Goal: Book appointment/travel/reservation

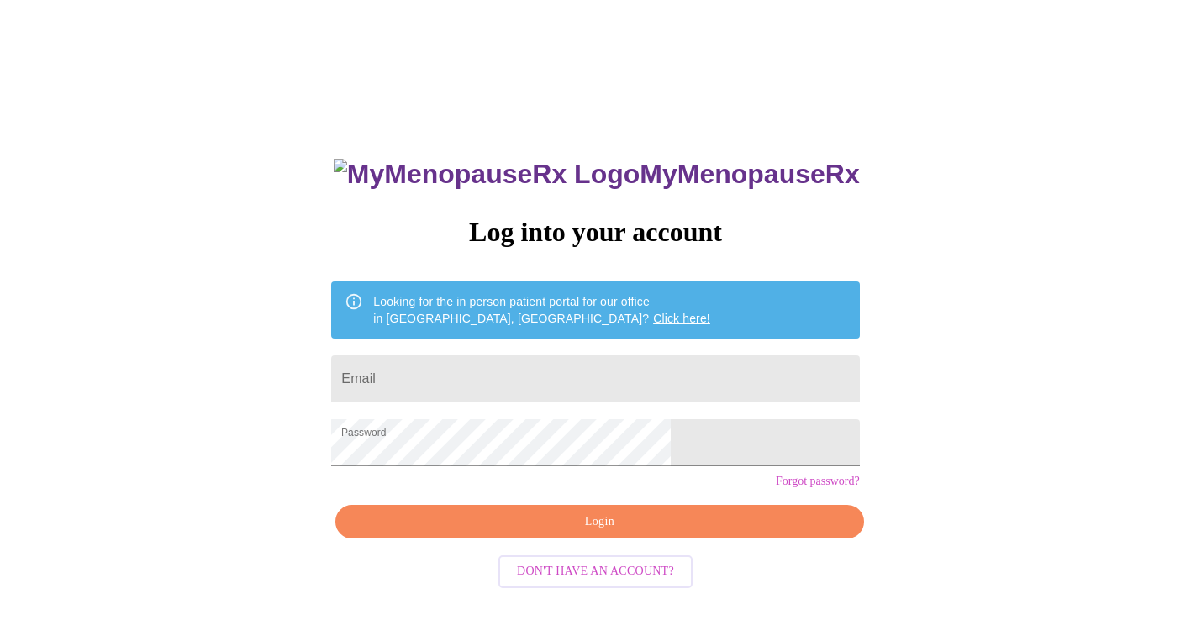
click at [496, 380] on input "Email" at bounding box center [595, 378] width 528 height 47
type input "[PERSON_NAME][EMAIL_ADDRESS][DOMAIN_NAME]"
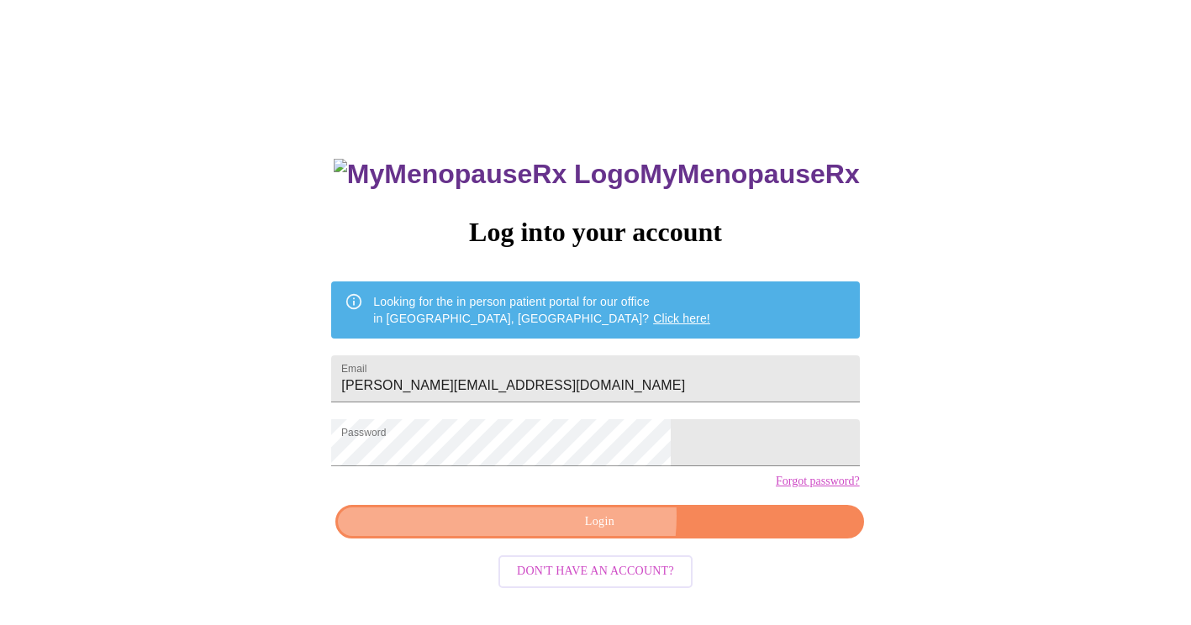
click at [579, 533] on span "Login" at bounding box center [599, 522] width 489 height 21
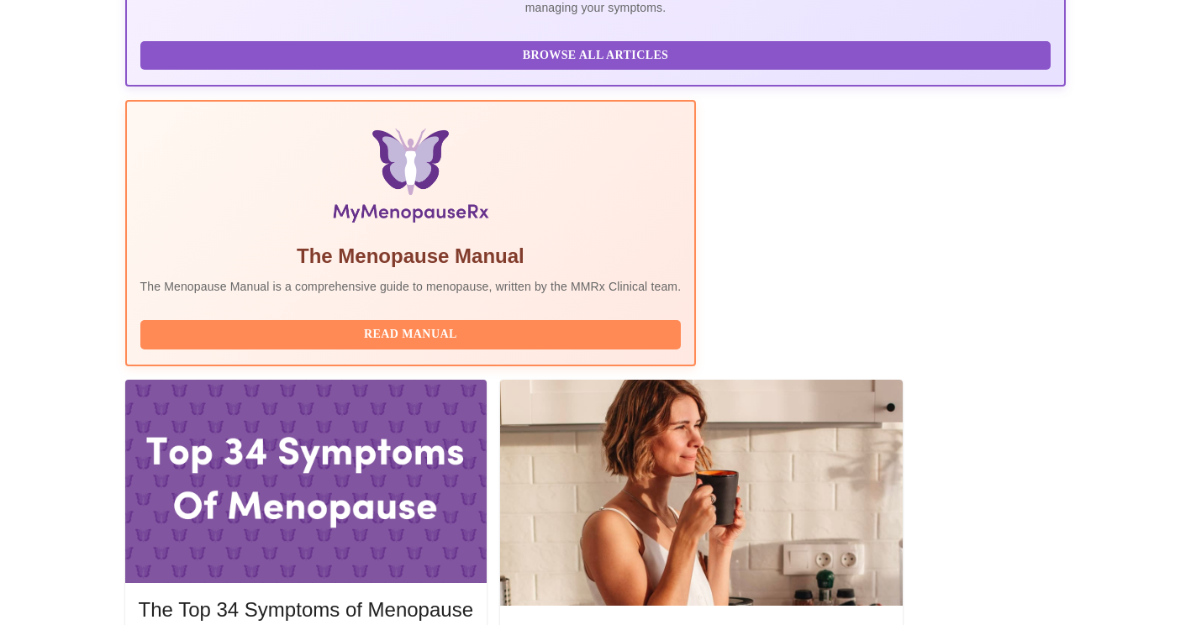
scroll to position [450, 0]
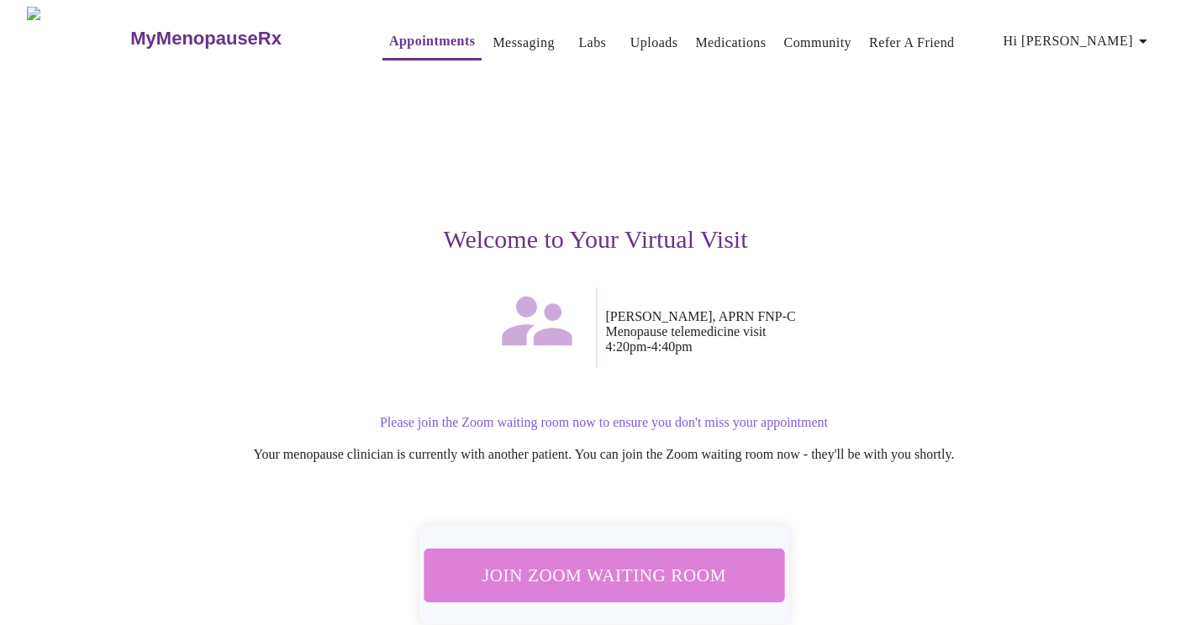
click at [606, 566] on span "Join Zoom Waiting Room" at bounding box center [604, 575] width 319 height 31
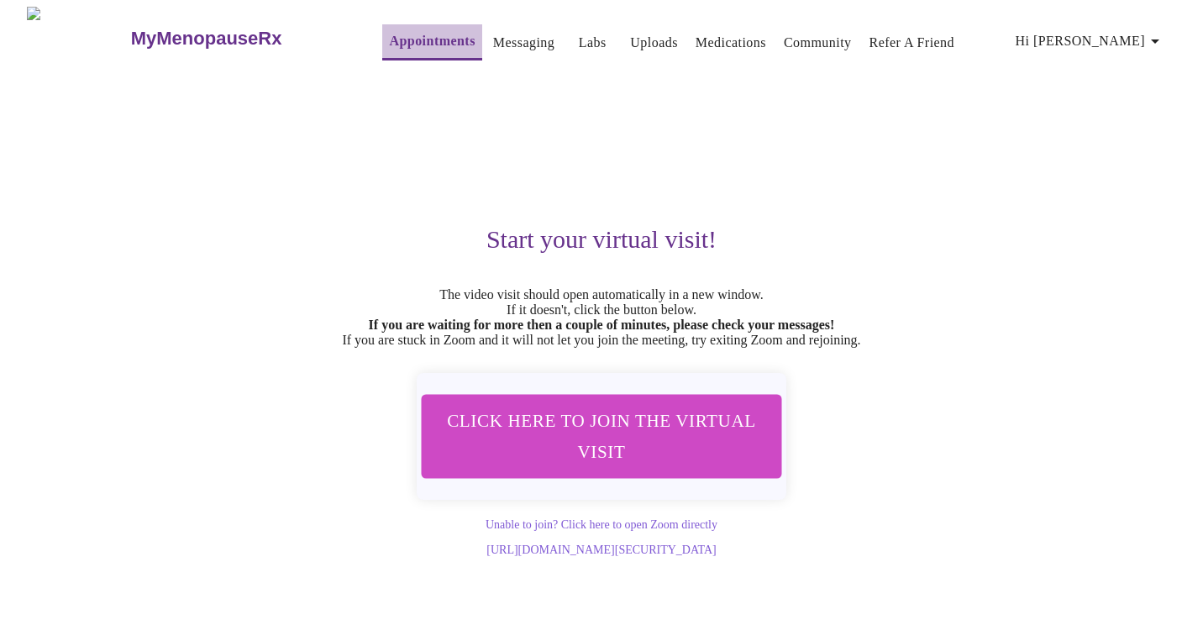
click at [397, 34] on link "Appointments" at bounding box center [432, 41] width 86 height 24
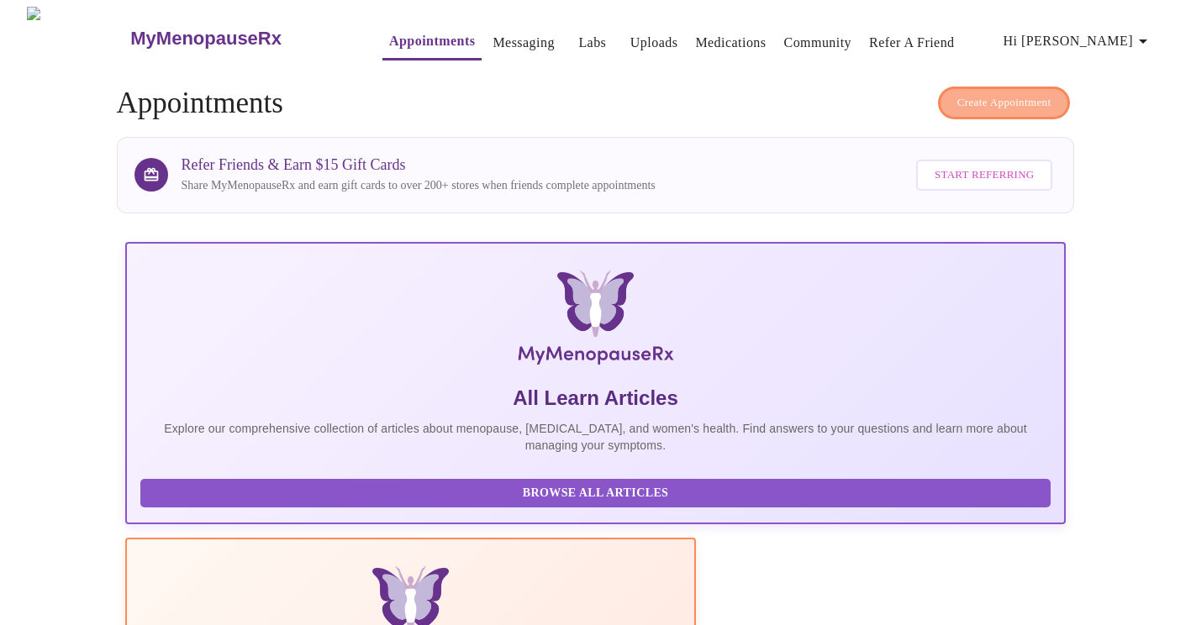
click at [1018, 99] on span "Create Appointment" at bounding box center [1004, 102] width 94 height 19
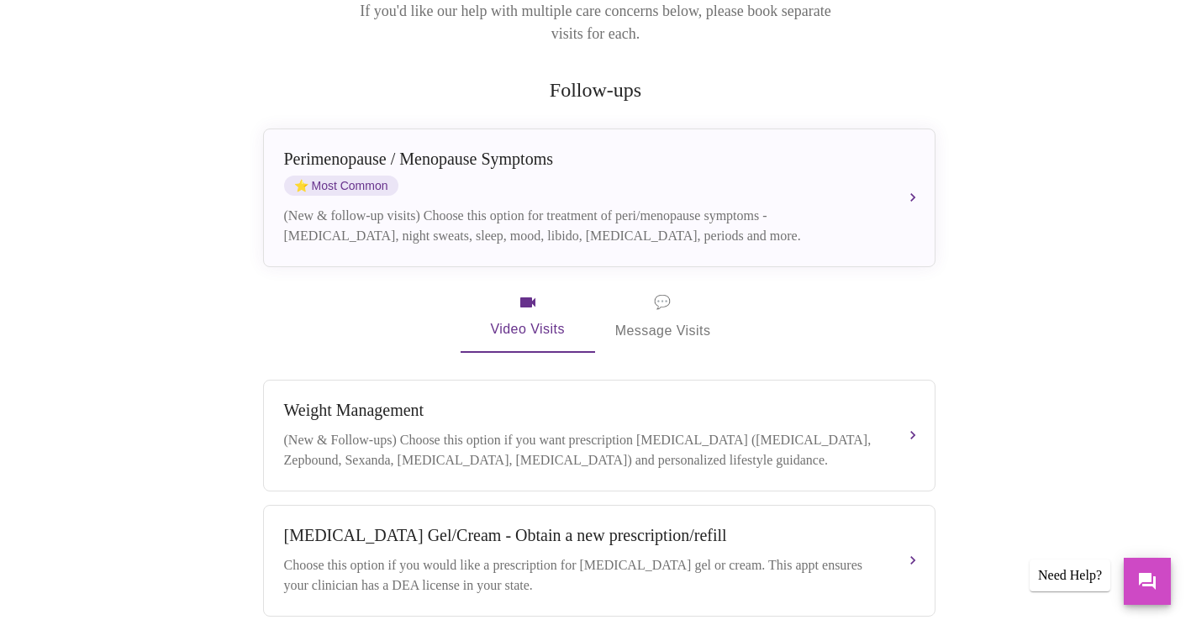
scroll to position [269, 0]
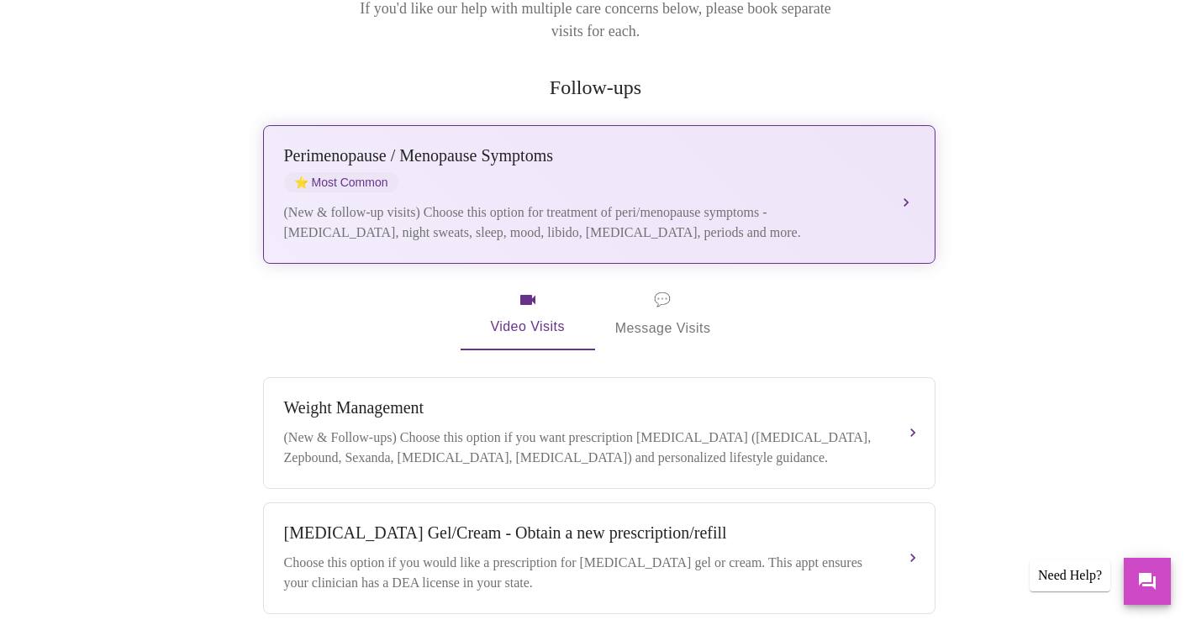
click at [897, 165] on button "[MEDICAL_DATA] / Menopause Symptoms ⭐ Most Common (New & follow-up visits) Choo…" at bounding box center [599, 194] width 672 height 139
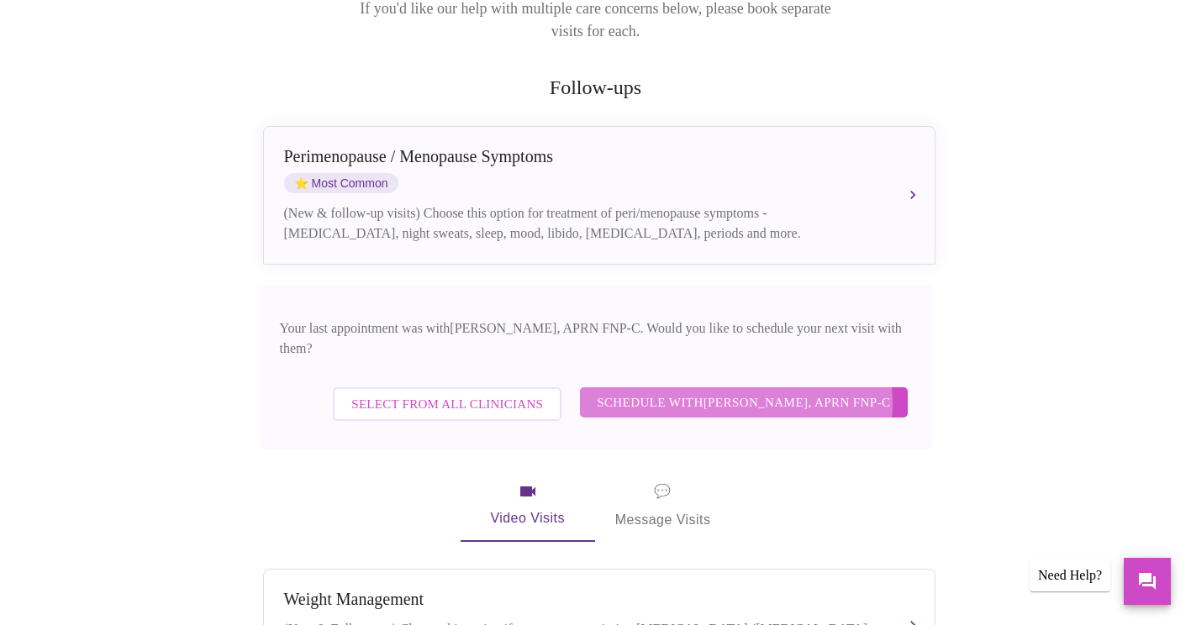
click at [745, 392] on span "Schedule with [PERSON_NAME], APRN FNP-C" at bounding box center [743, 403] width 293 height 22
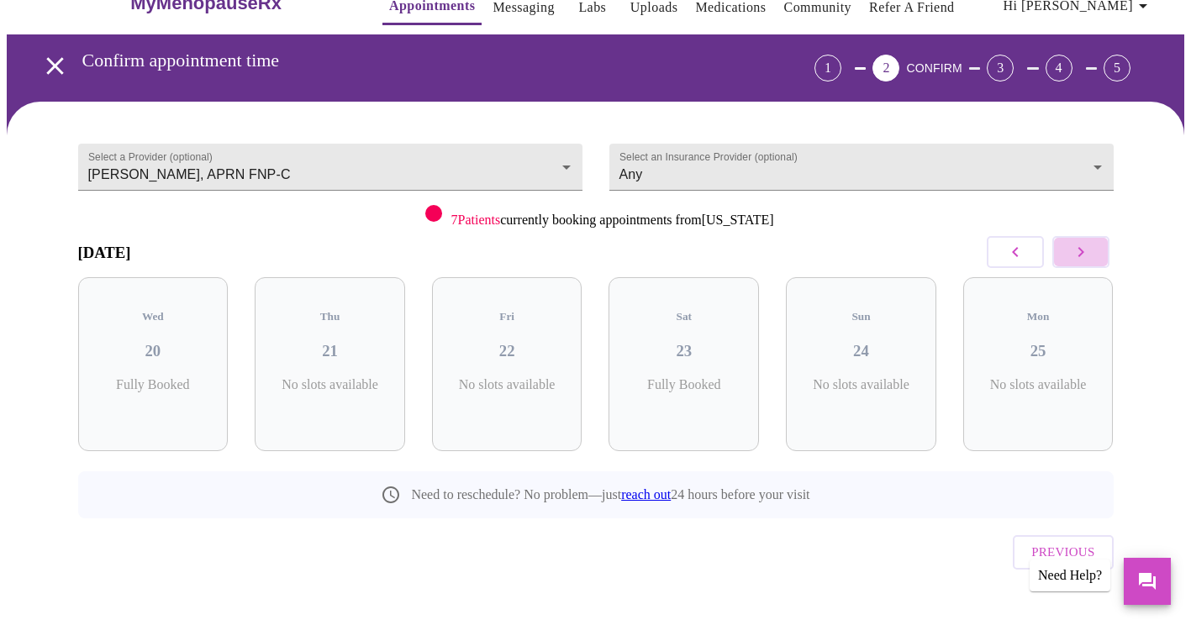
click at [1075, 249] on icon "button" at bounding box center [1081, 252] width 20 height 20
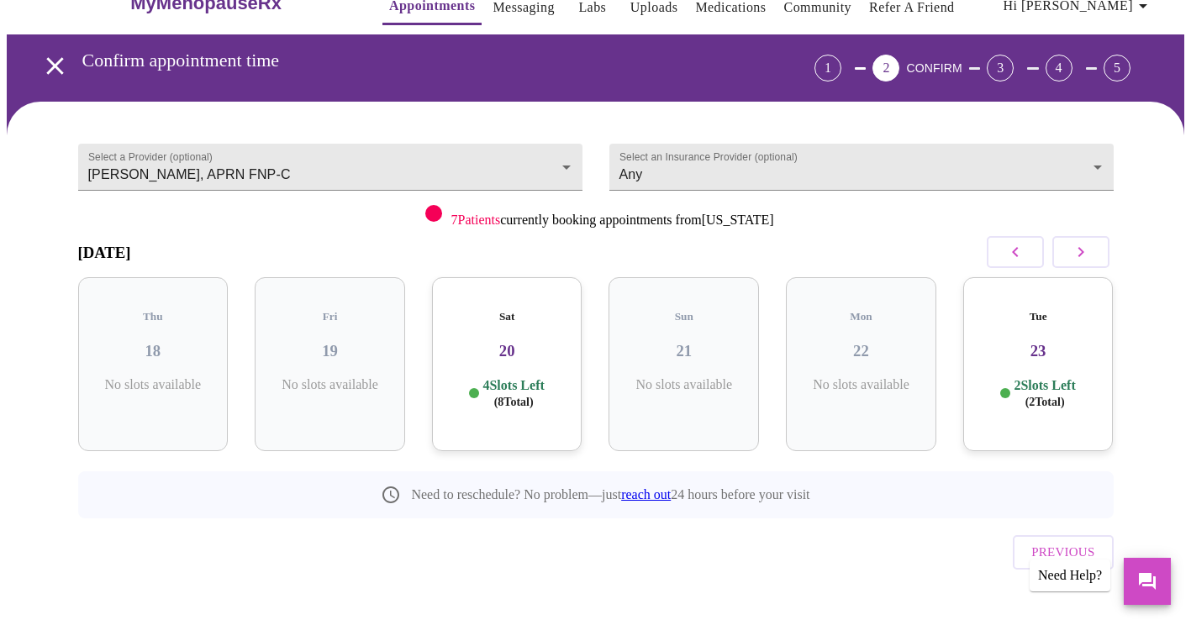
click at [1075, 249] on icon "button" at bounding box center [1081, 252] width 20 height 20
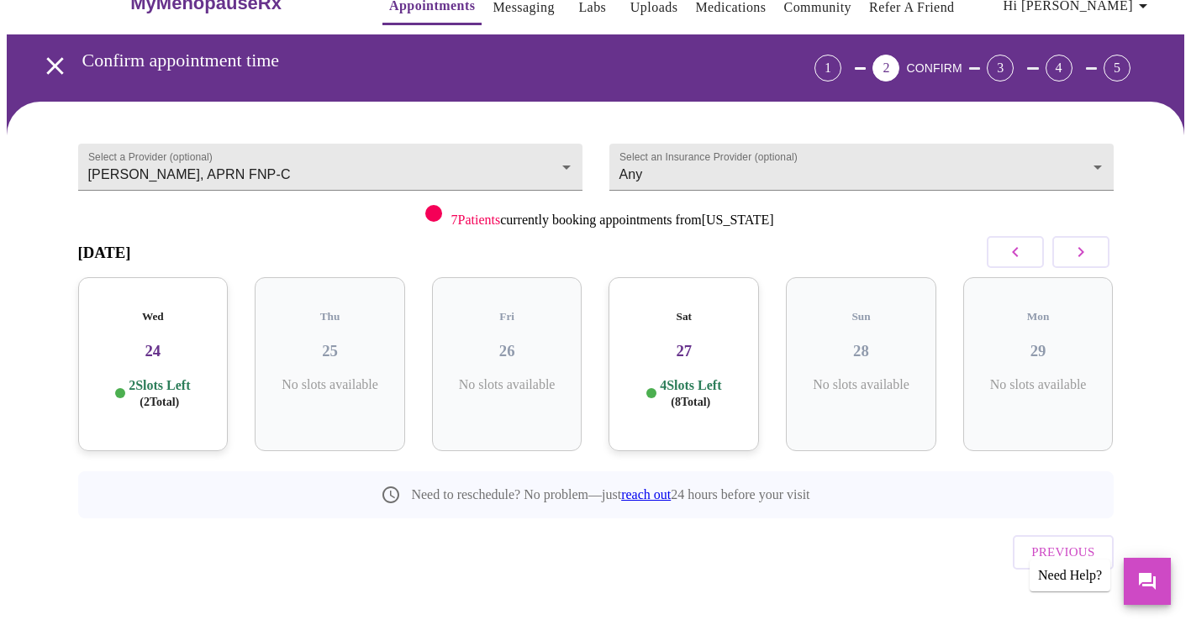
click at [1075, 249] on icon "button" at bounding box center [1081, 252] width 20 height 20
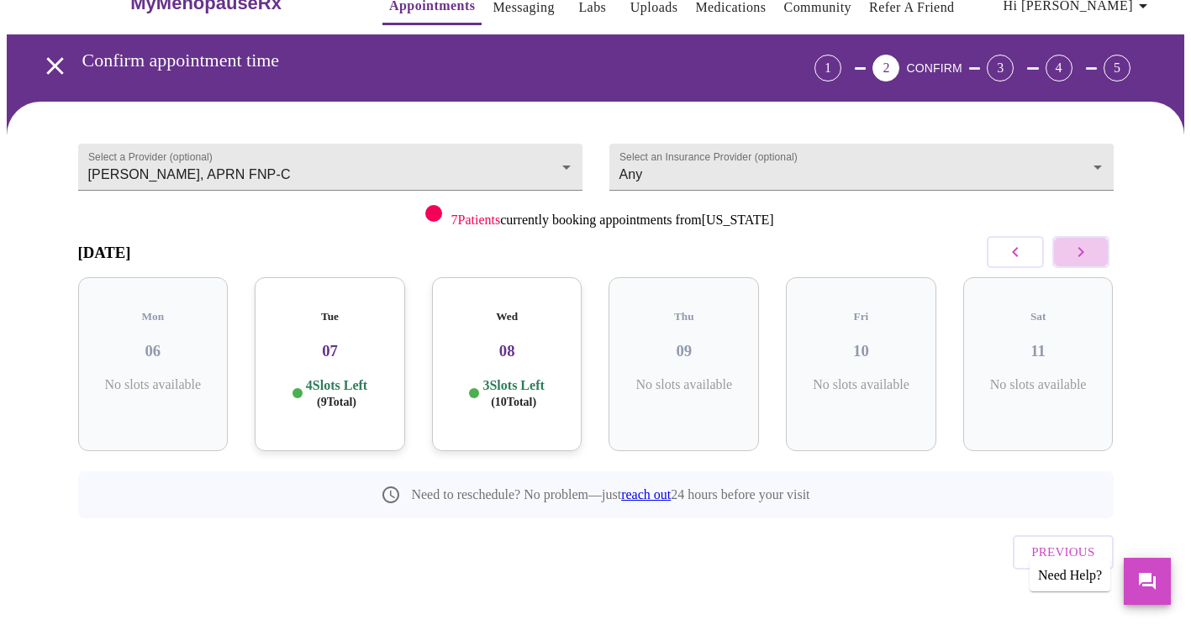
click at [1075, 249] on icon "button" at bounding box center [1081, 252] width 20 height 20
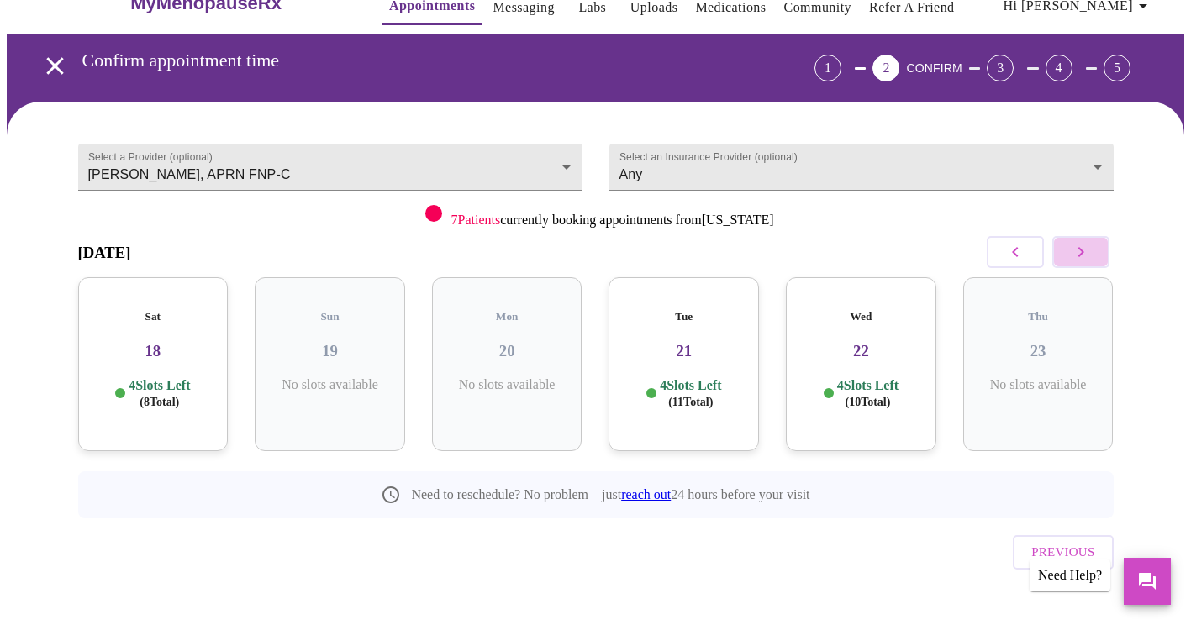
click at [1075, 249] on icon "button" at bounding box center [1081, 252] width 20 height 20
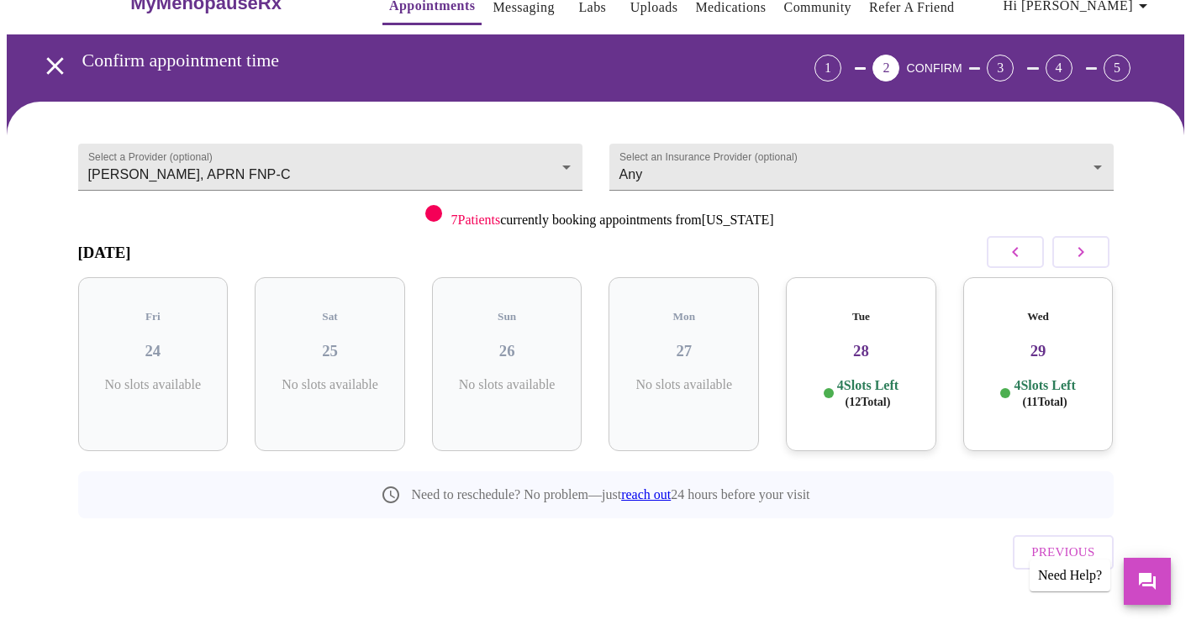
click at [874, 342] on h3 "28" at bounding box center [861, 351] width 124 height 18
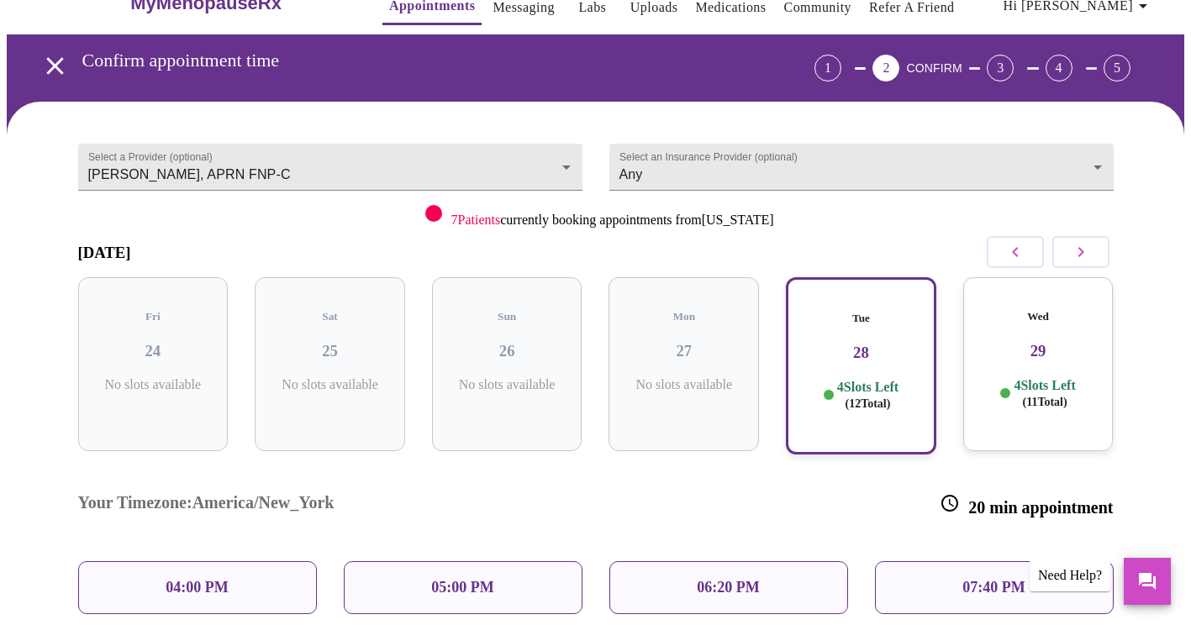
click at [510, 561] on div "05:00 PM" at bounding box center [463, 587] width 239 height 53
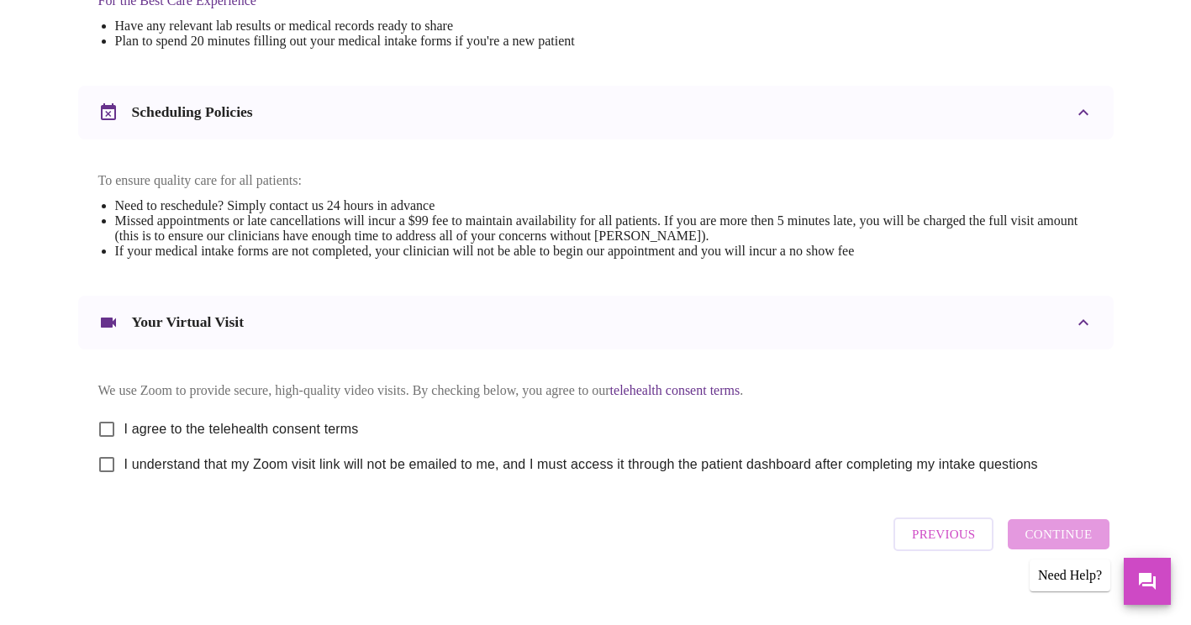
scroll to position [560, 0]
click at [108, 433] on input "I agree to the telehealth consent terms" at bounding box center [106, 427] width 35 height 35
checkbox input "true"
click at [103, 474] on input "I understand that my Zoom visit link will not be emailed to me, and I must acce…" at bounding box center [106, 462] width 35 height 35
checkbox input "true"
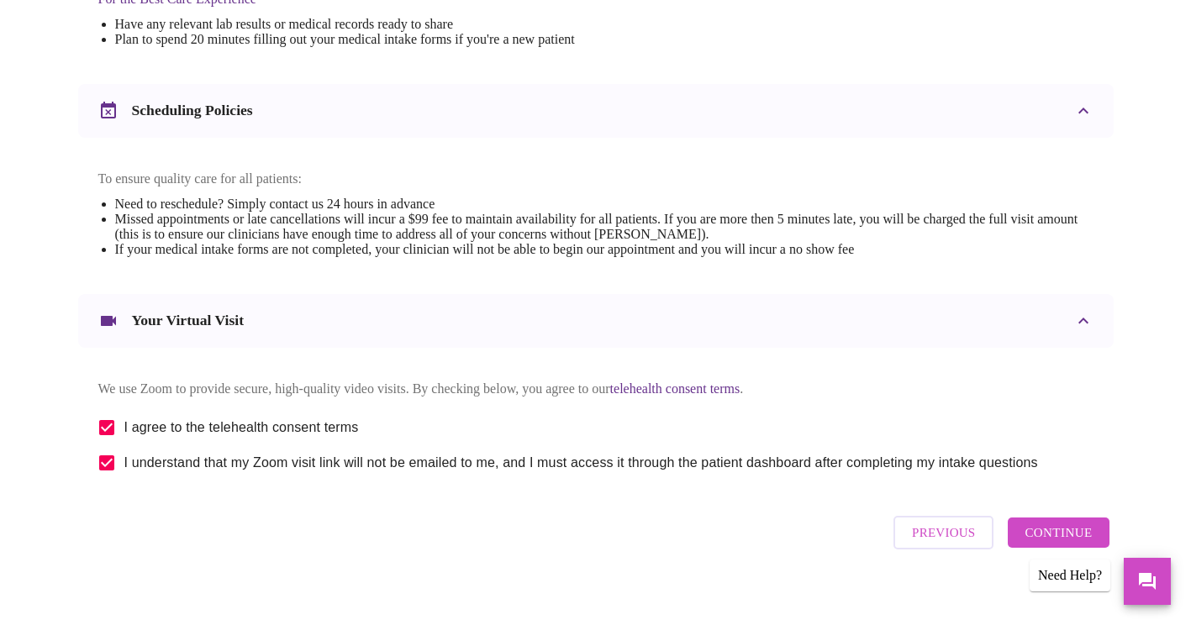
scroll to position [592, 0]
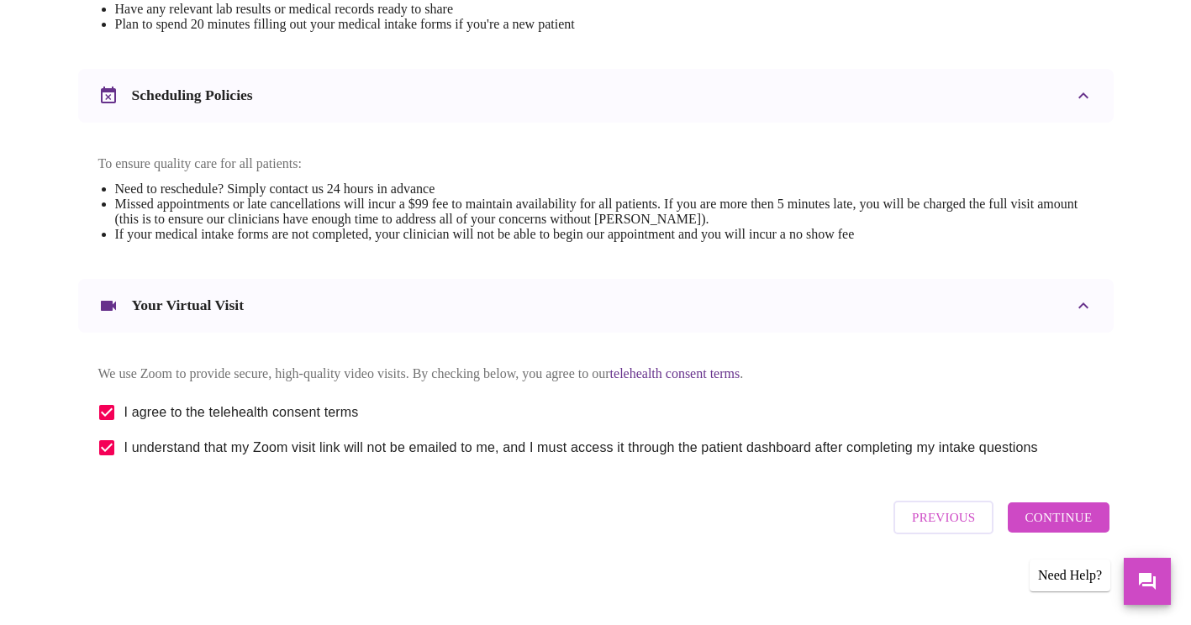
click at [1062, 523] on span "Continue" at bounding box center [1057, 518] width 67 height 22
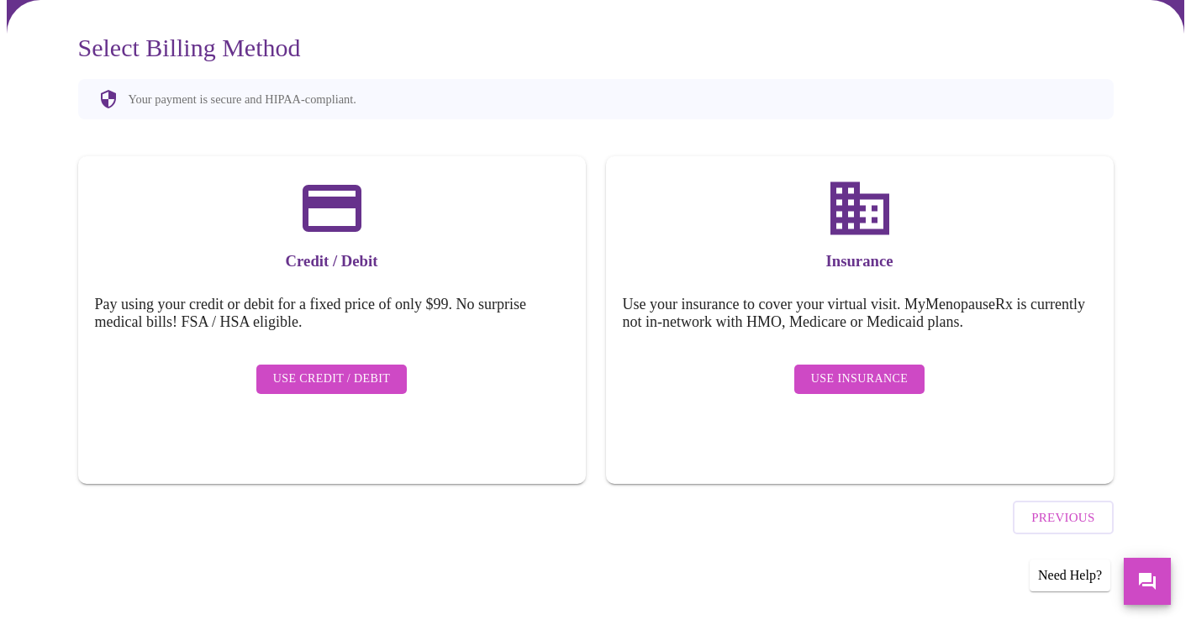
scroll to position [90, 0]
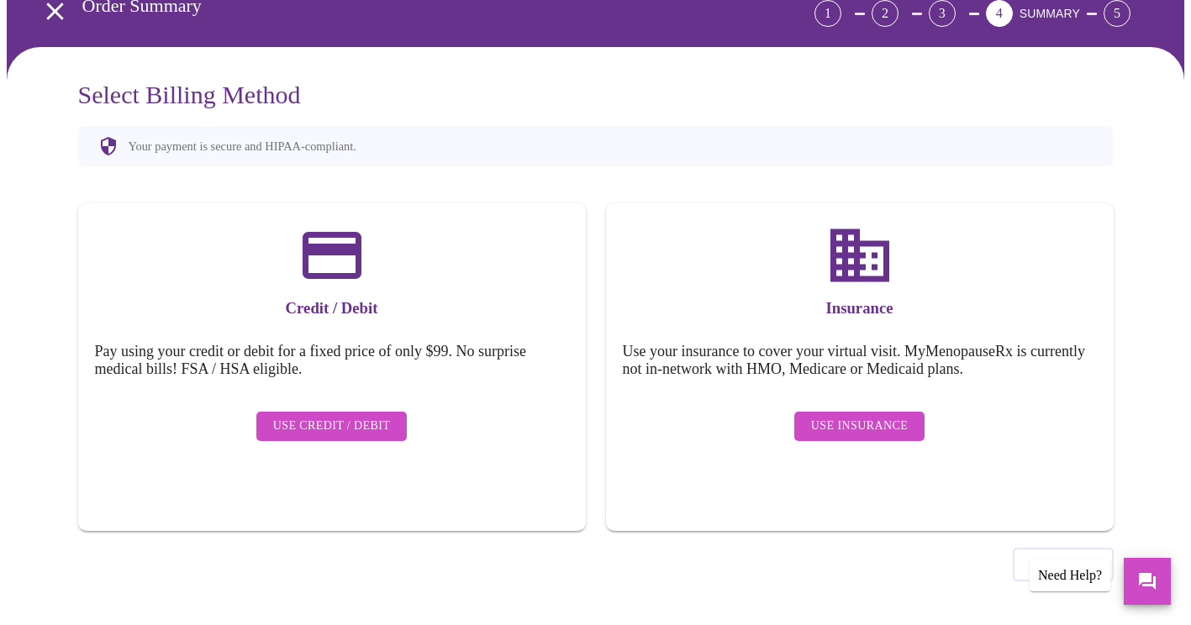
click at [879, 416] on span "Use Insurance" at bounding box center [859, 426] width 97 height 21
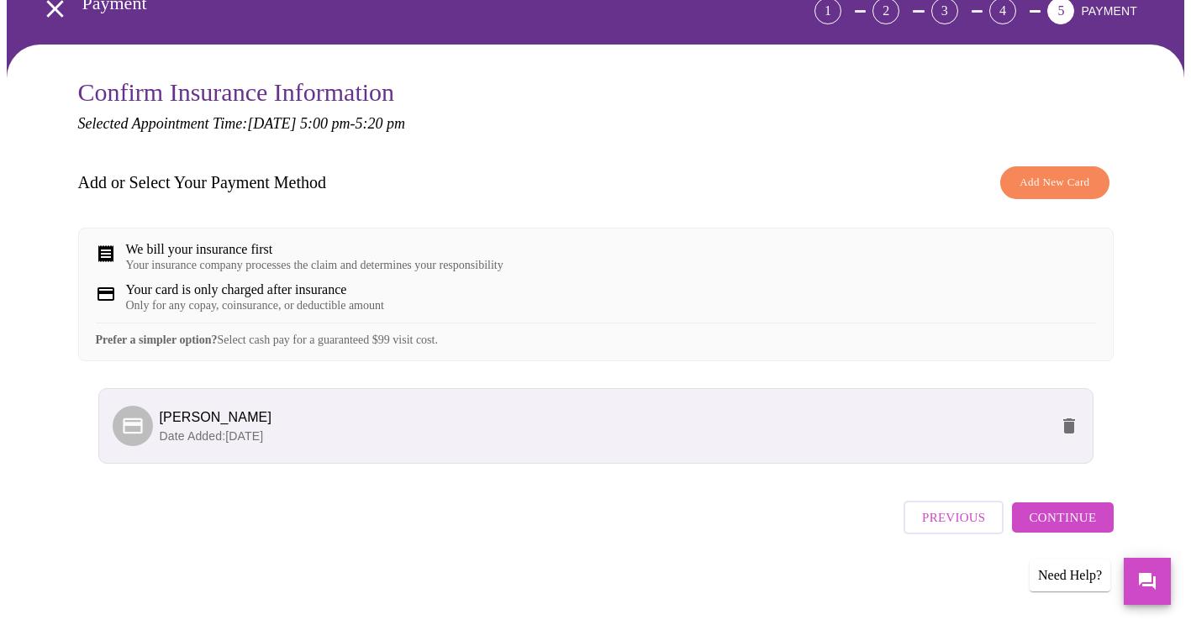
scroll to position [104, 0]
click at [1056, 524] on span "Continue" at bounding box center [1062, 518] width 67 height 22
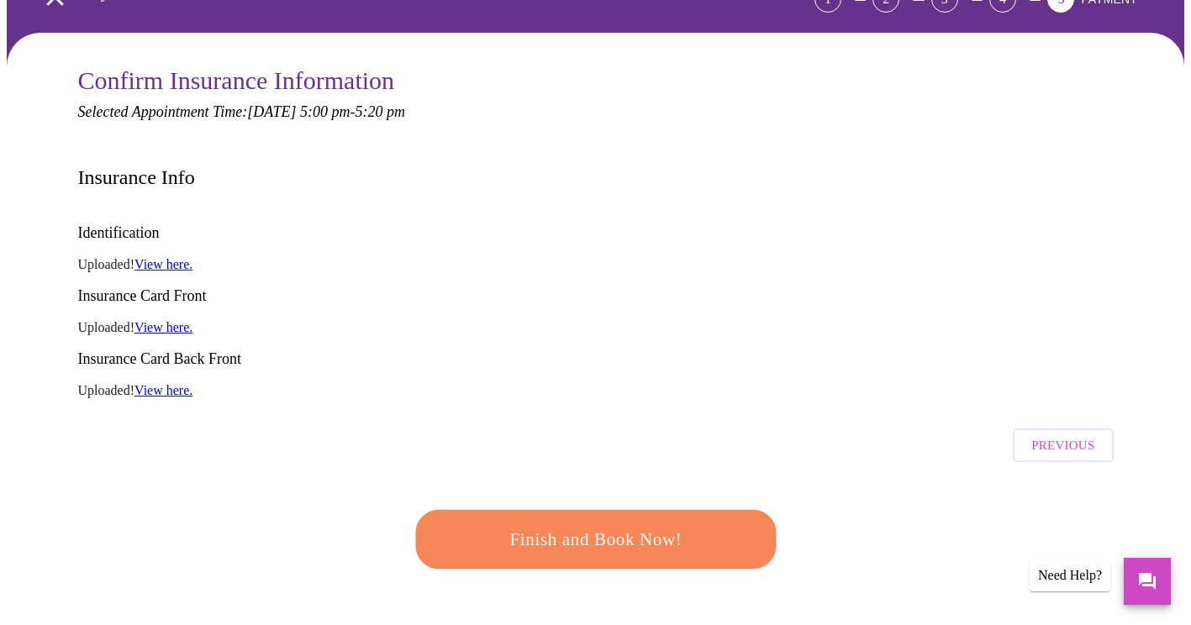
click at [588, 524] on span "Finish and Book Now!" at bounding box center [595, 539] width 311 height 31
